Goal: Transaction & Acquisition: Subscribe to service/newsletter

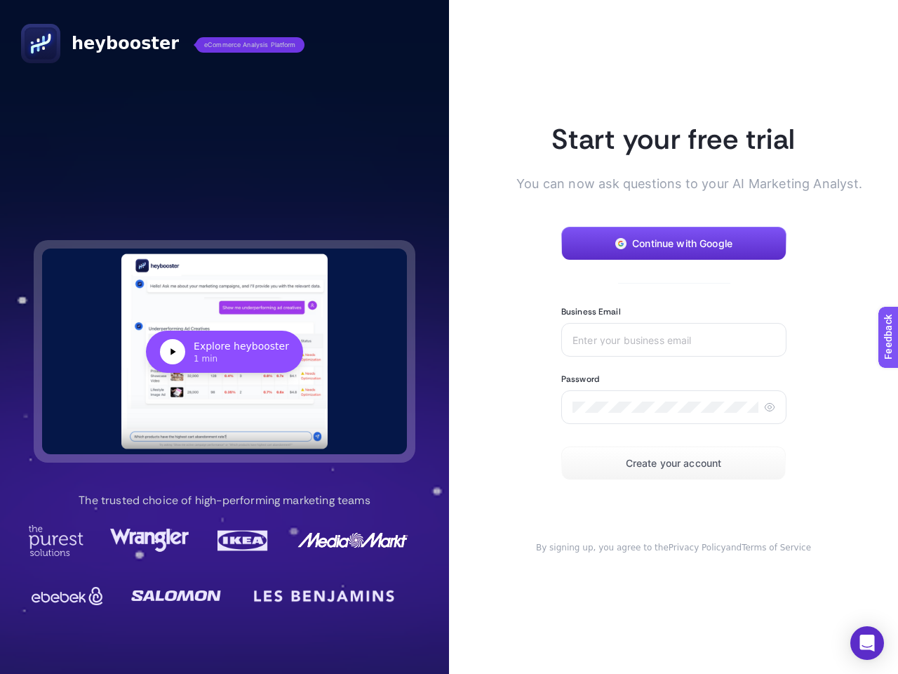
click at [449, 337] on article "Start your free trial You can now ask questions to your AI Marketing Analyst. C…" at bounding box center [673, 337] width 449 height 674
click at [225, 351] on div "Explore heybooster" at bounding box center [241, 346] width 95 height 14
click at [674, 243] on span "Continue with Google" at bounding box center [682, 243] width 100 height 11
click at [674, 340] on input "Business Email" at bounding box center [673, 339] width 203 height 11
click at [769, 407] on icon at bounding box center [769, 406] width 11 height 11
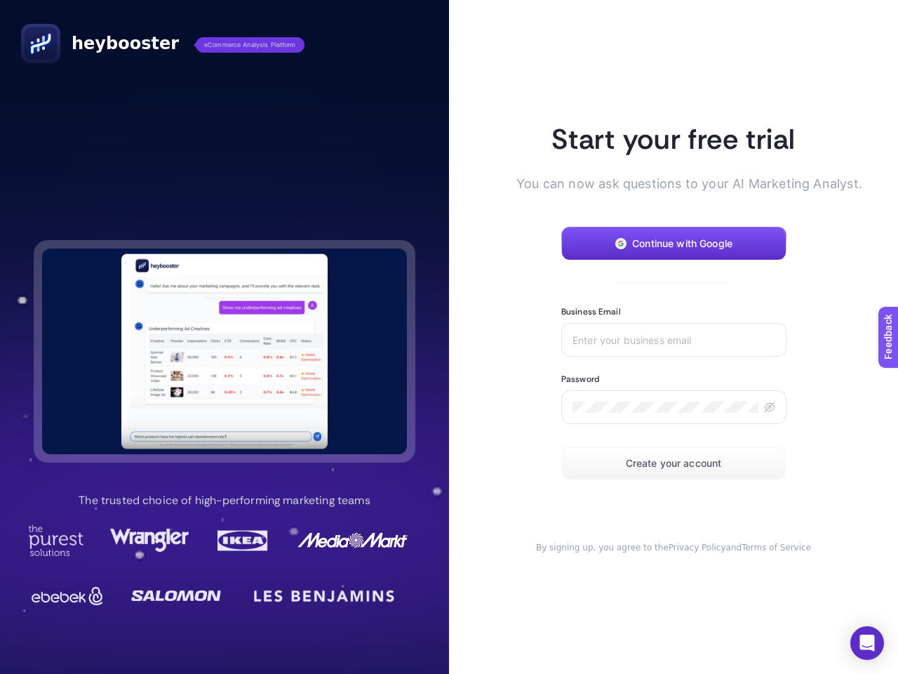
click at [674, 463] on span "Create your account" at bounding box center [674, 462] width 96 height 11
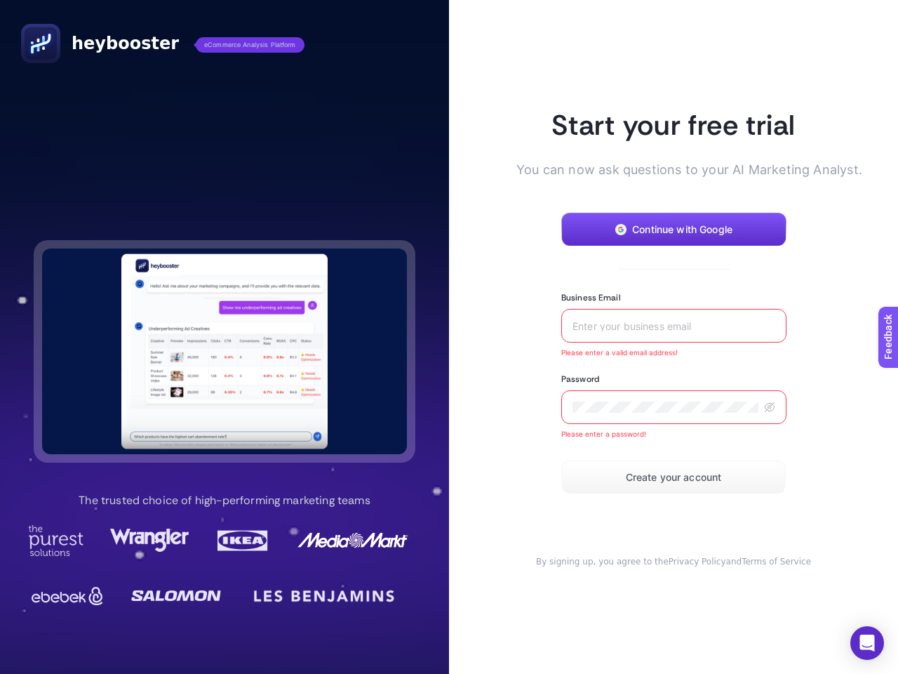
click at [867, 643] on icon "Open Intercom Messenger" at bounding box center [867, 642] width 15 height 17
